Goal: Check status: Check status

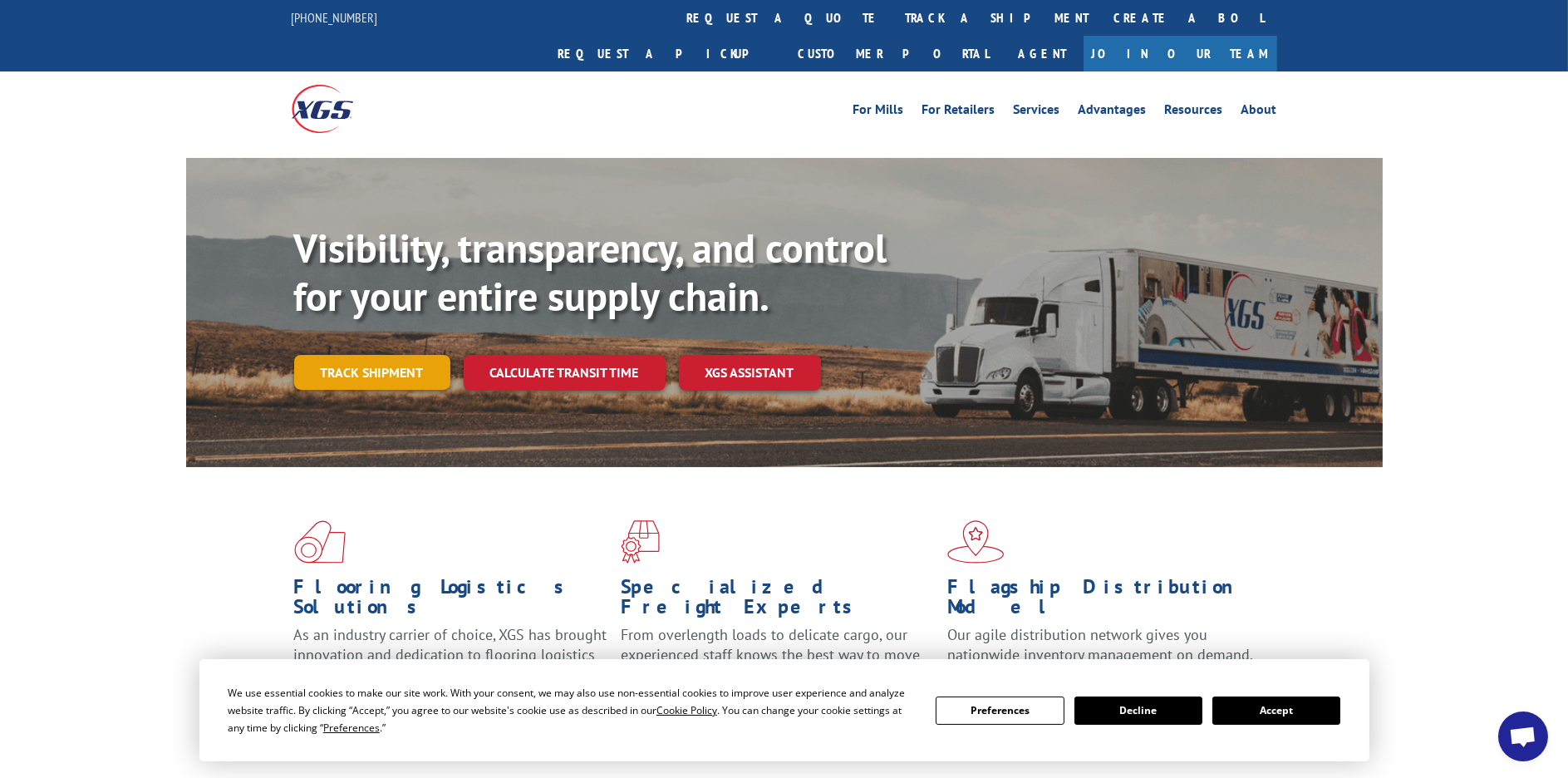
click at [398, 355] on link "Track shipment" at bounding box center [372, 373] width 157 height 35
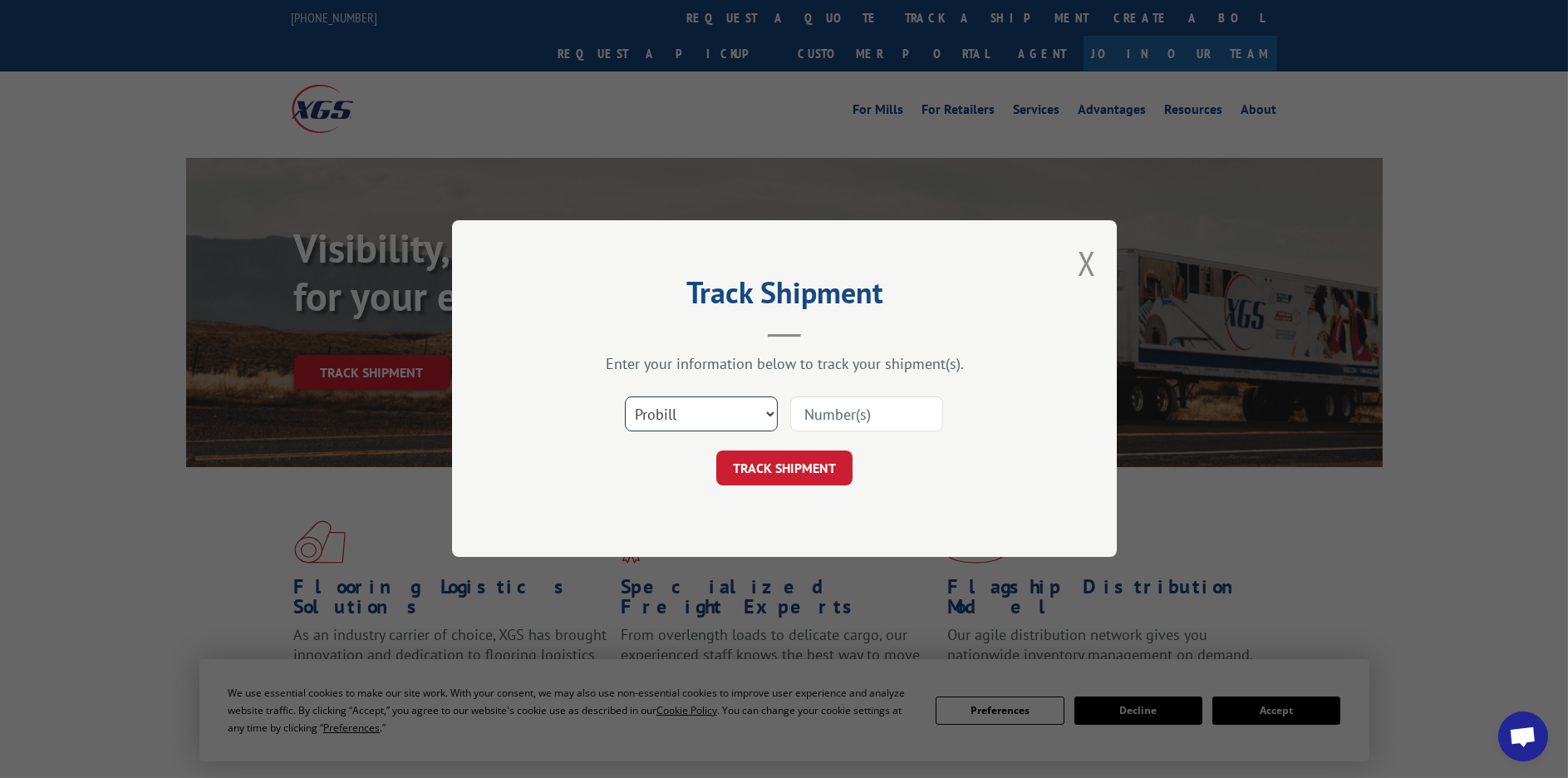
click at [746, 418] on select "Select category... Probill BOL PO" at bounding box center [701, 415] width 153 height 35
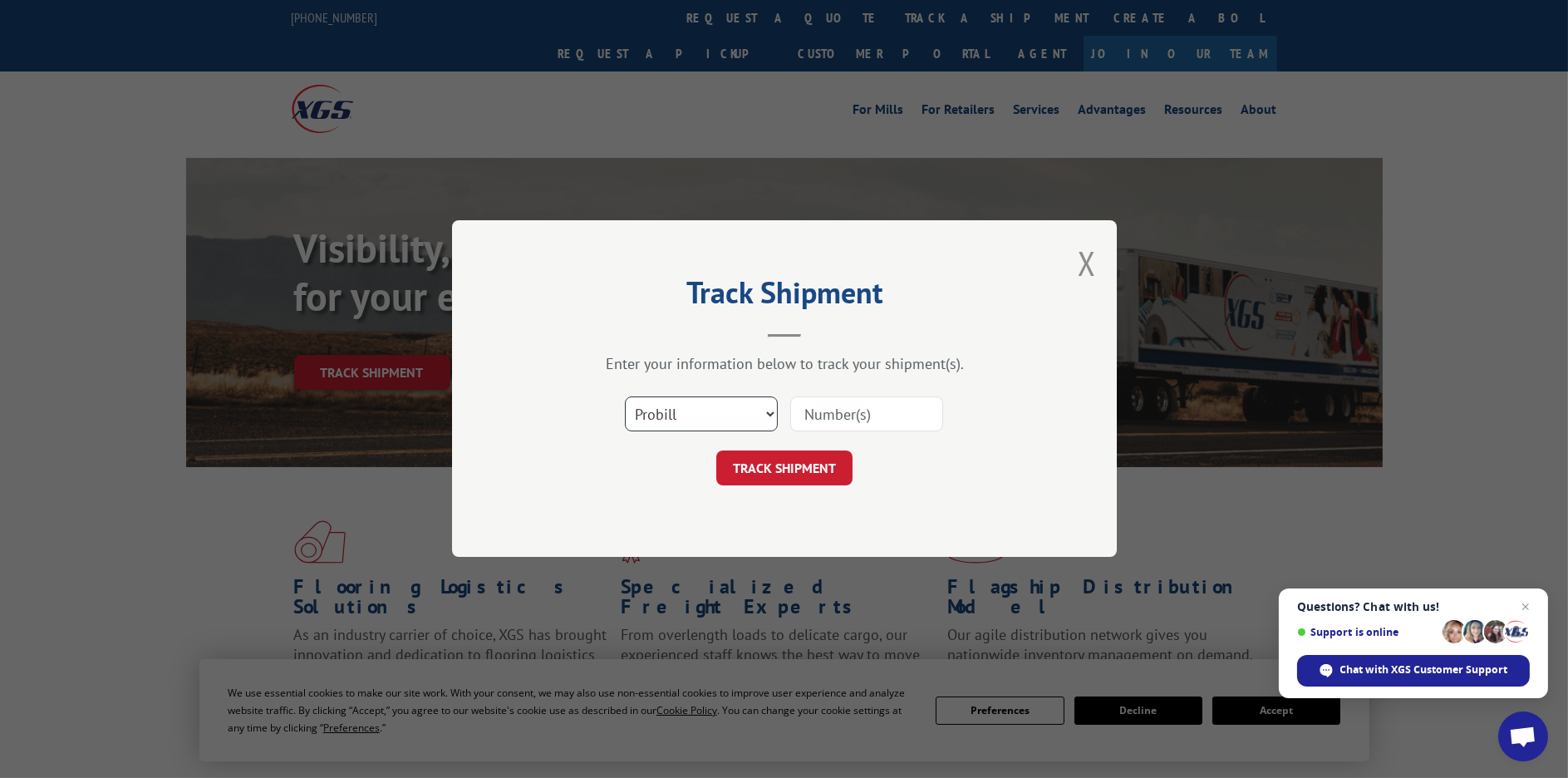
select select "bol"
click at [625, 397] on select "Select category... Probill BOL PO" at bounding box center [701, 415] width 153 height 35
click at [835, 423] on input at bounding box center [866, 415] width 153 height 35
paste input "BOL #: 7072282"
type input "BOL #: 7072282"
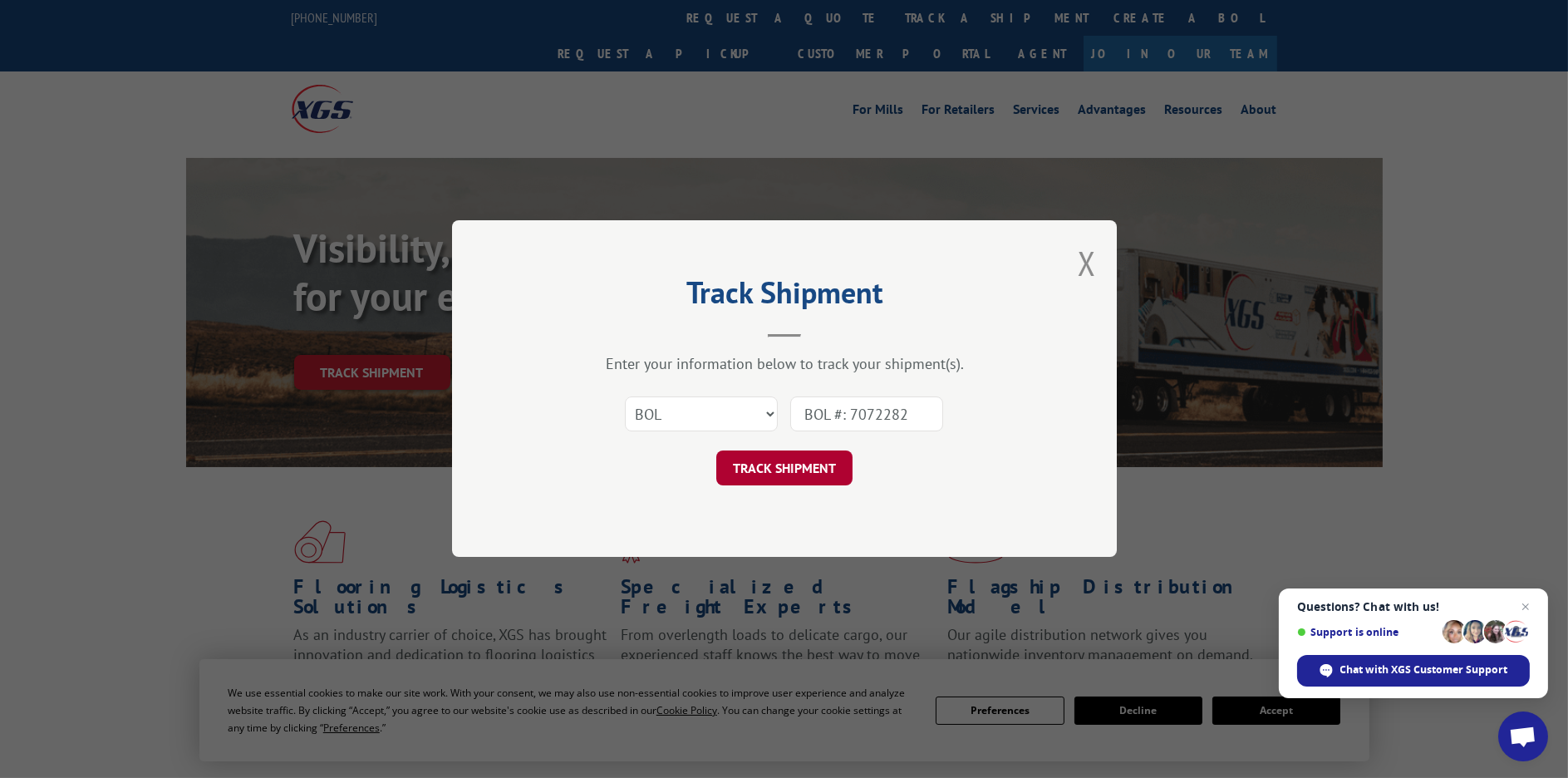
click at [822, 458] on button "TRACK SHIPMENT" at bounding box center [784, 469] width 136 height 35
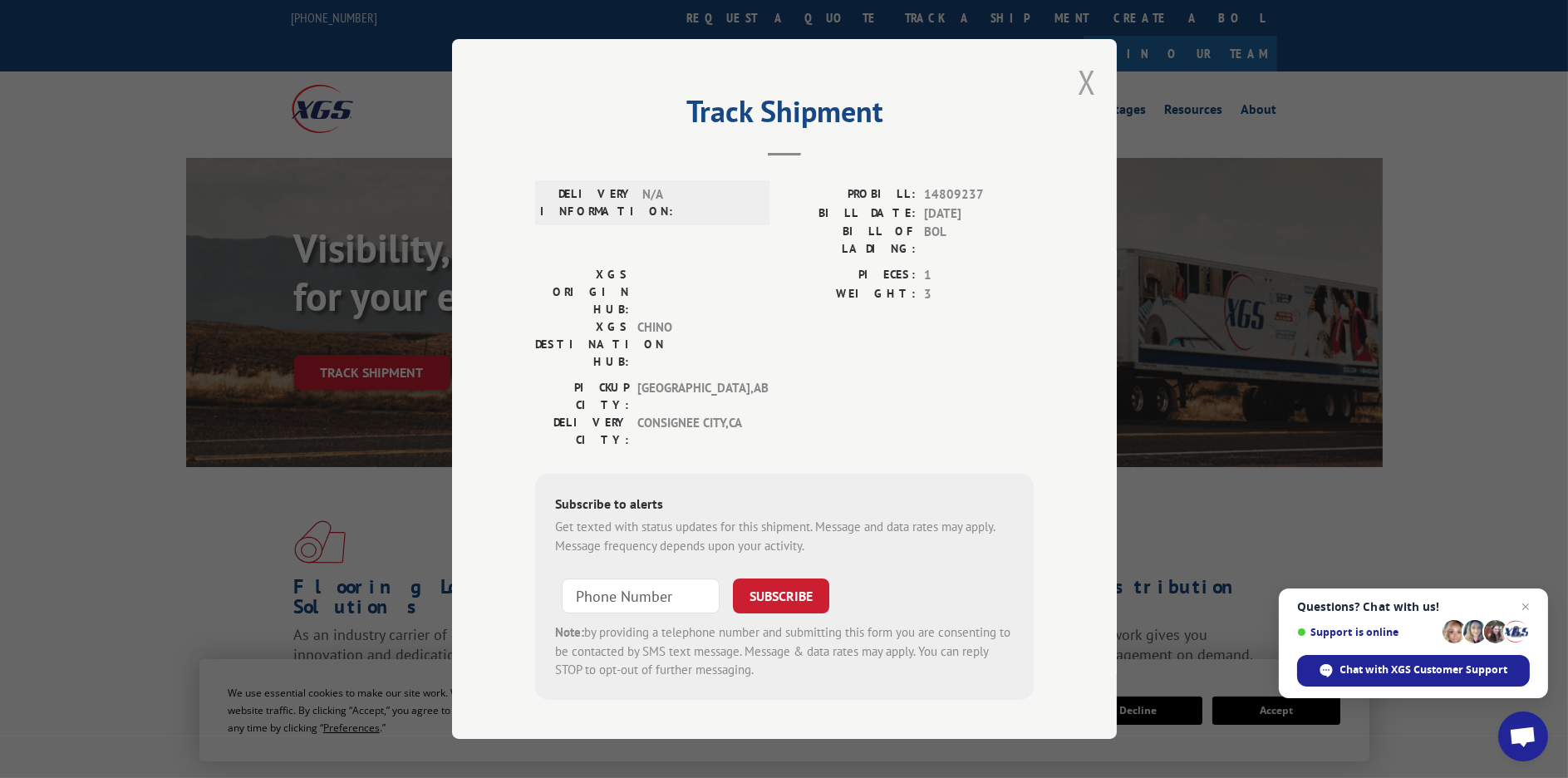
click at [1086, 80] on button "Close modal" at bounding box center [1086, 81] width 18 height 44
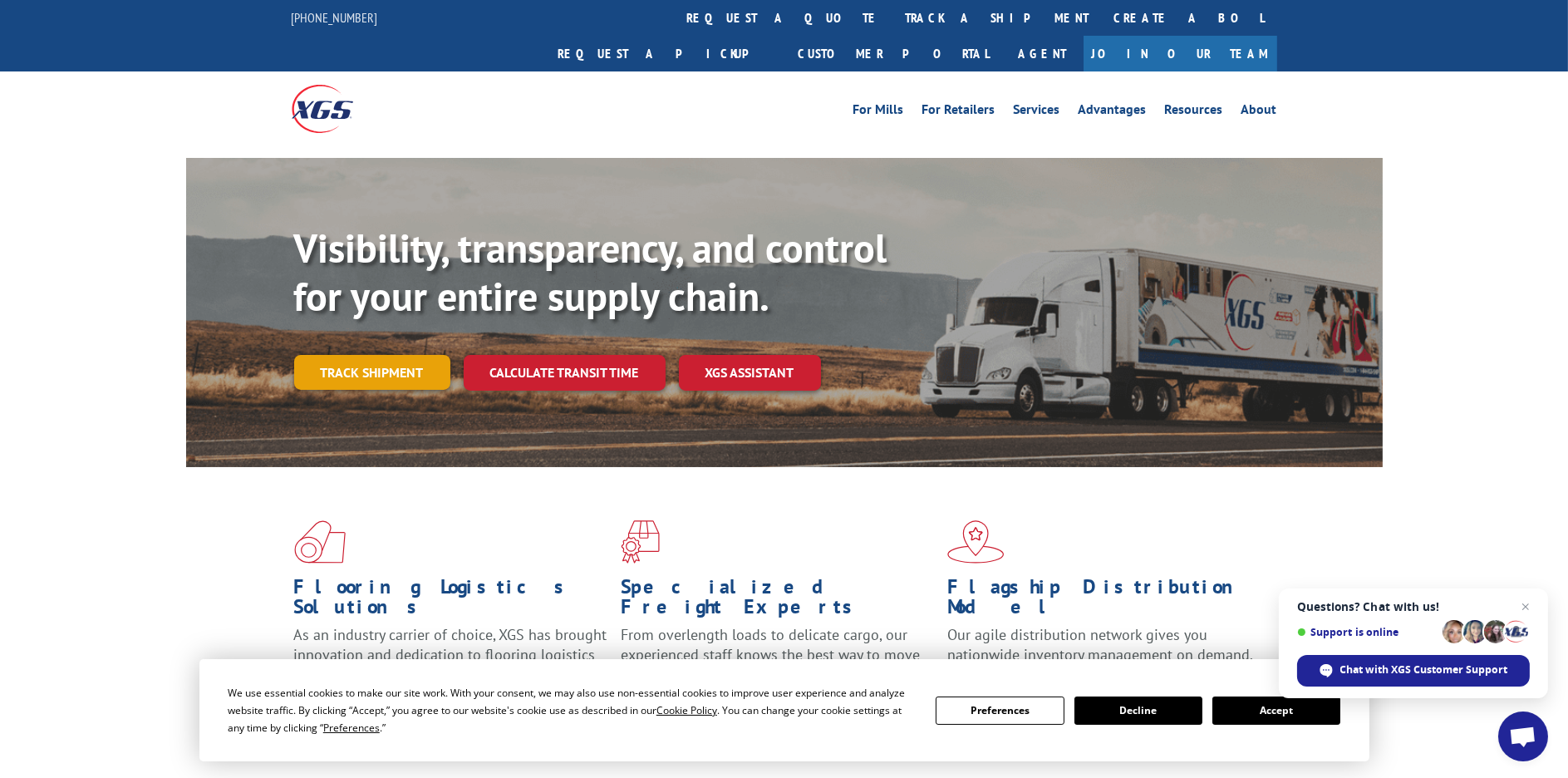
click at [431, 355] on link "Track shipment" at bounding box center [372, 373] width 157 height 35
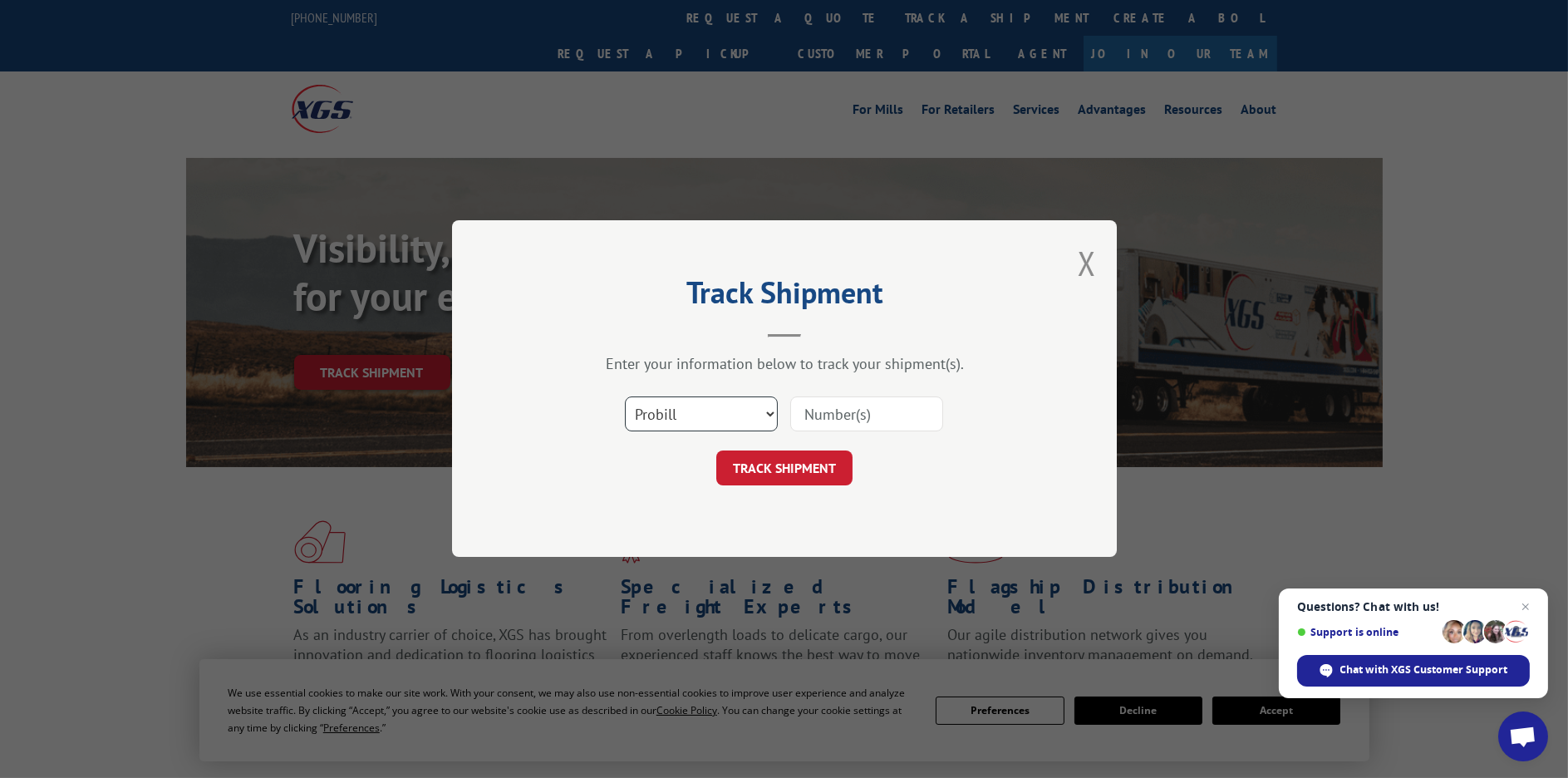
click at [698, 407] on select "Select category... Probill BOL PO" at bounding box center [701, 415] width 153 height 35
select select "bol"
click at [625, 397] on select "Select category... Probill BOL PO" at bounding box center [701, 415] width 153 height 35
click at [911, 404] on input at bounding box center [866, 415] width 153 height 35
type input "7072282"
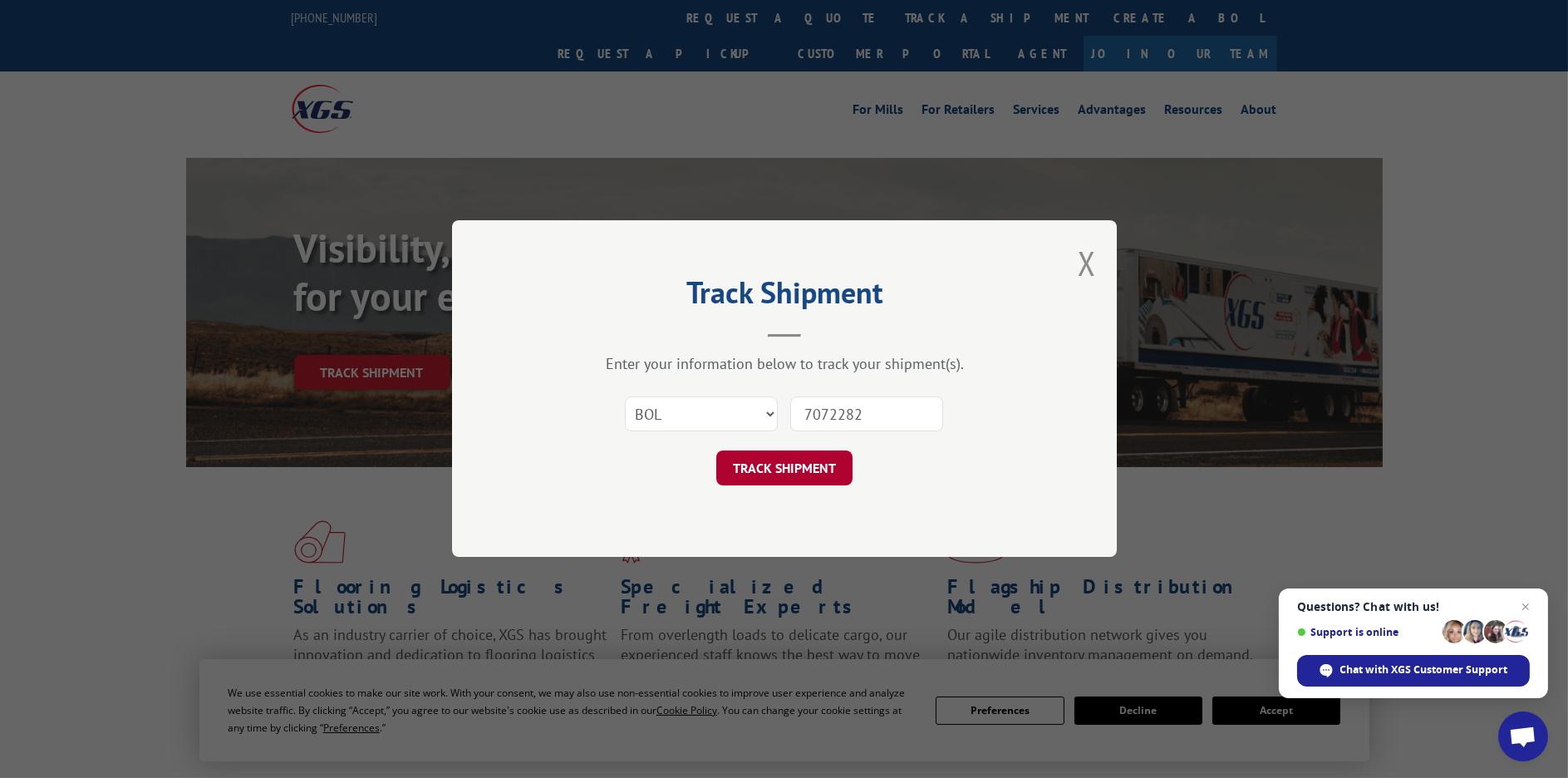
click at [779, 476] on button "TRACK SHIPMENT" at bounding box center [784, 469] width 136 height 35
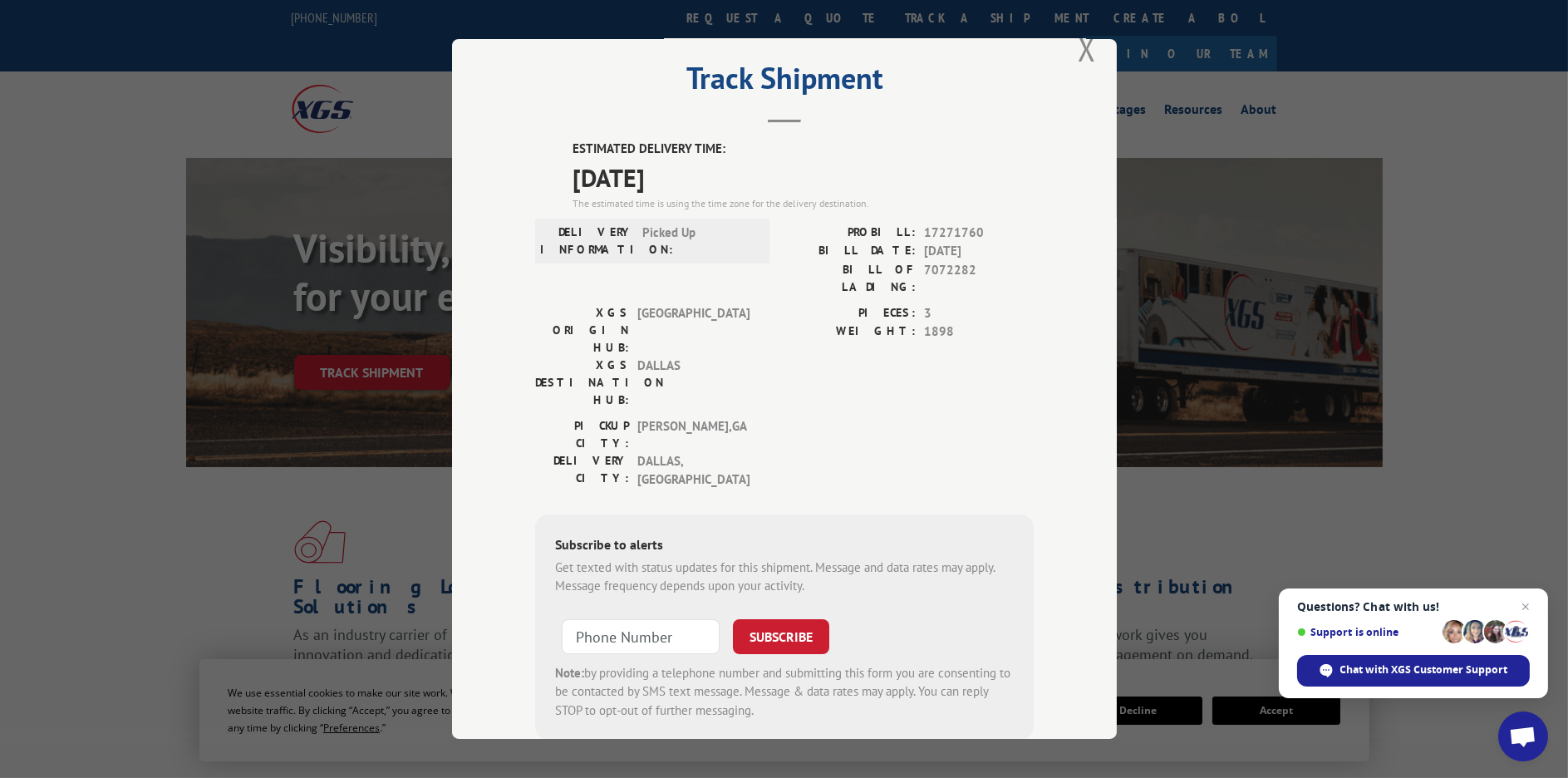
scroll to position [49, 0]
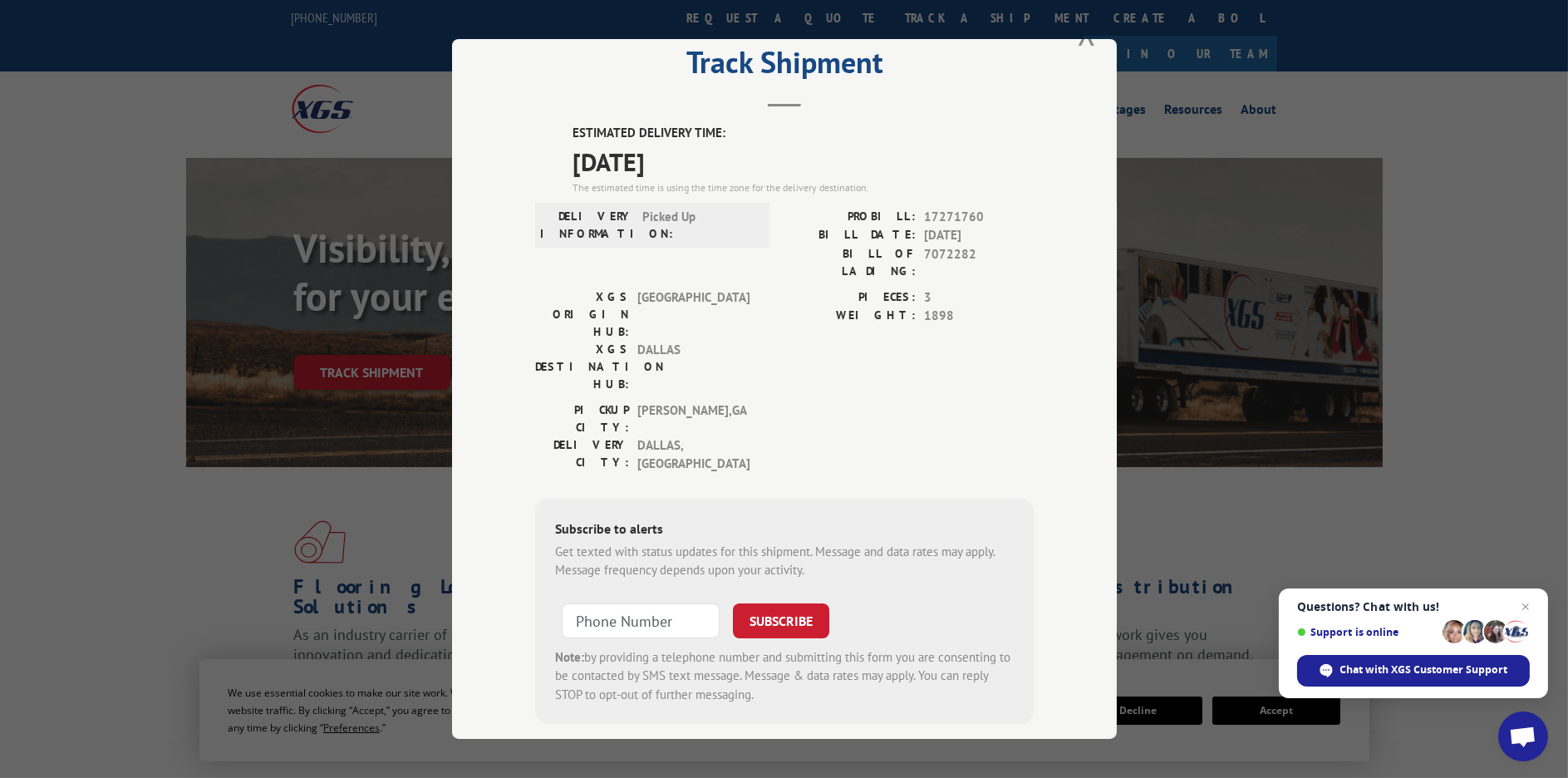
type input "+1 (___) ___-____"
click at [608, 603] on input "+1 (___) ___-____" at bounding box center [640, 620] width 158 height 35
type input "+1 (___) ___-____"
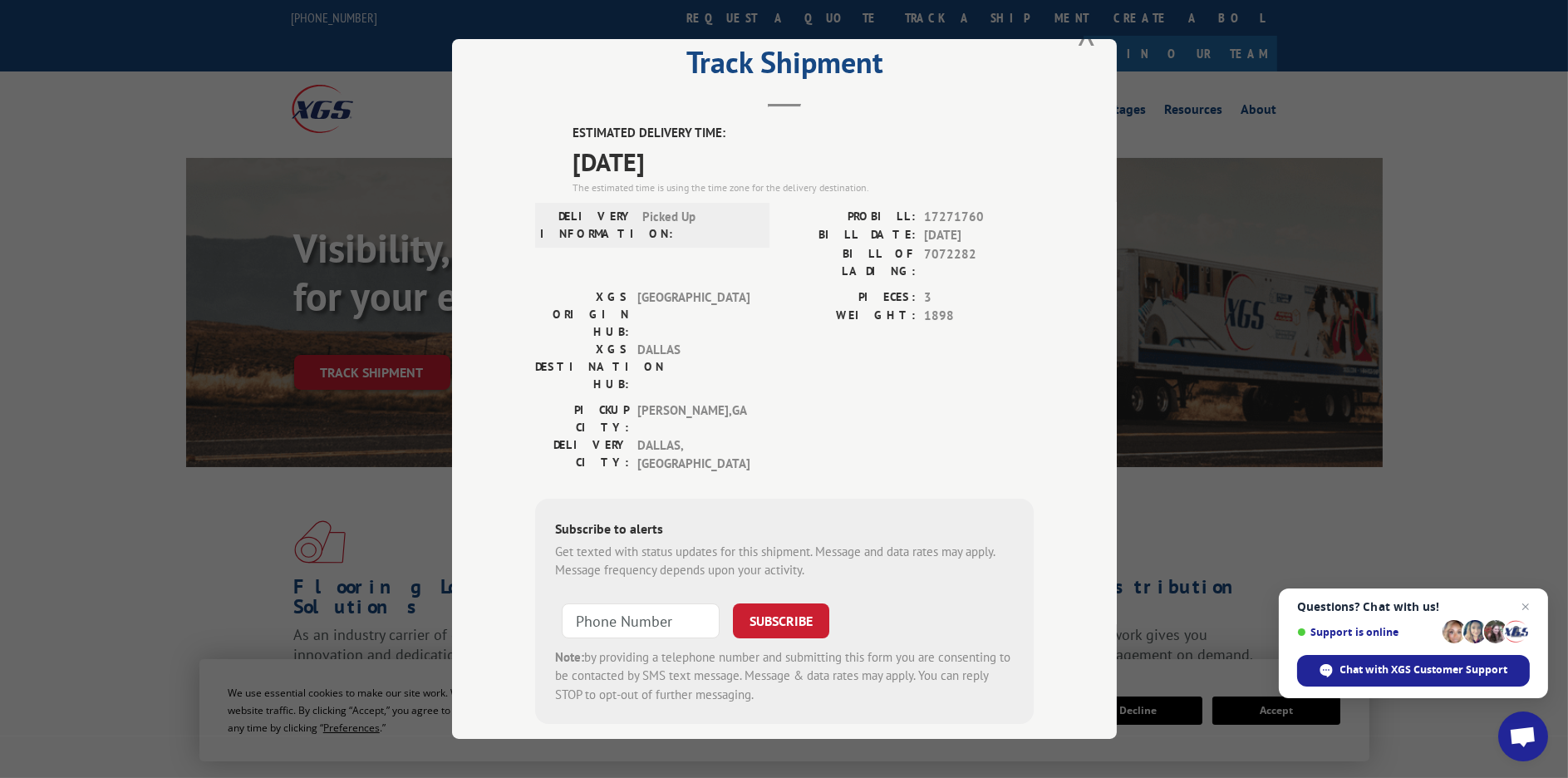
type input "+1 (___) ___-____"
drag, startPoint x: 998, startPoint y: 291, endPoint x: 887, endPoint y: 314, distance: 113.4
click at [889, 310] on div "PIECES: 3 WEIGHT: 1898" at bounding box center [909, 344] width 249 height 113
click at [993, 379] on div "ESTIMATED DELIVERY TIME: [DATE] The estimated time is using the time zone for t…" at bounding box center [784, 424] width 498 height 600
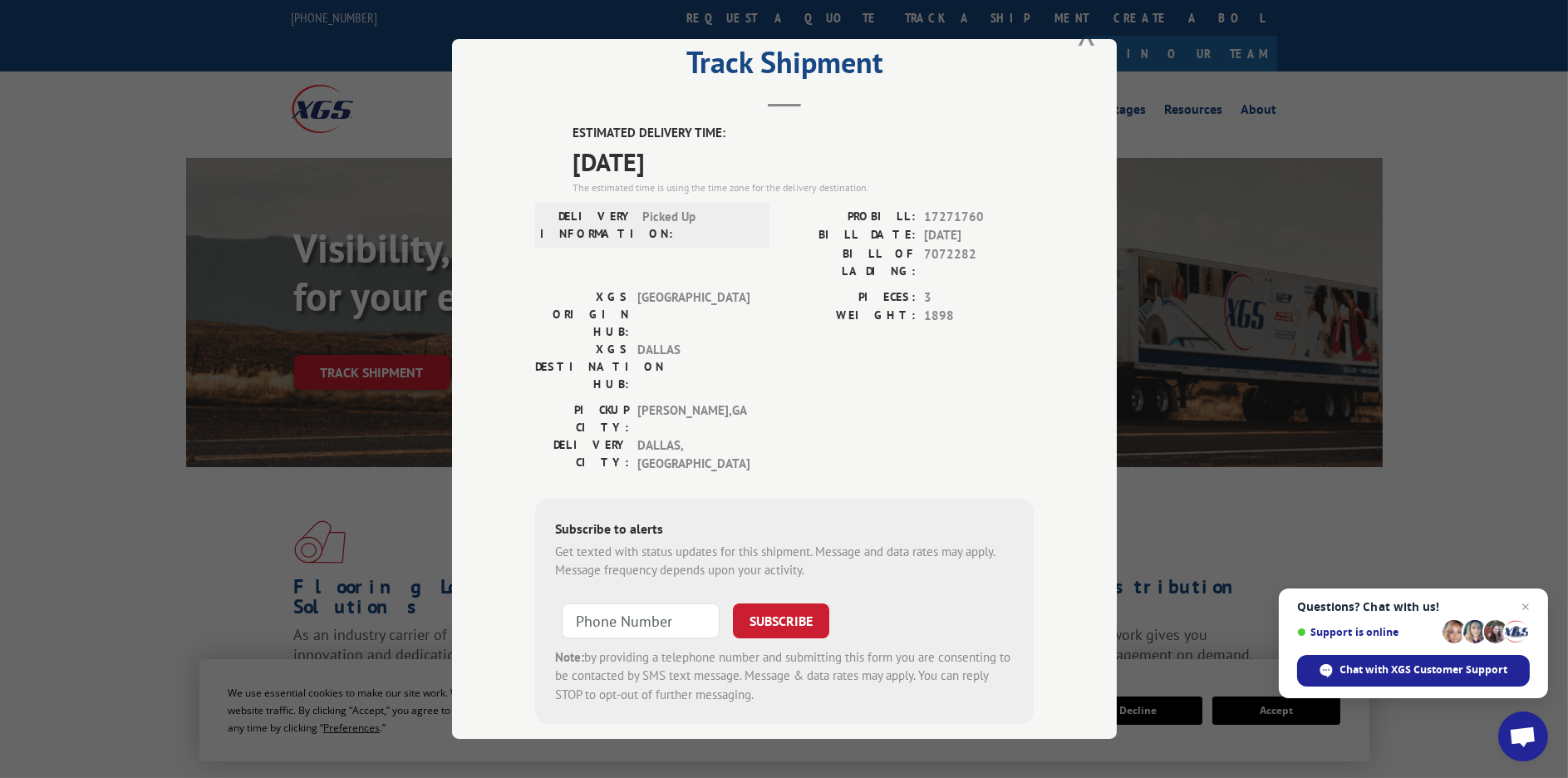
click at [996, 379] on div "ESTIMATED DELIVERY TIME: [DATE] The estimated time is using the time zone for t…" at bounding box center [784, 424] width 498 height 600
